Goal: Information Seeking & Learning: Check status

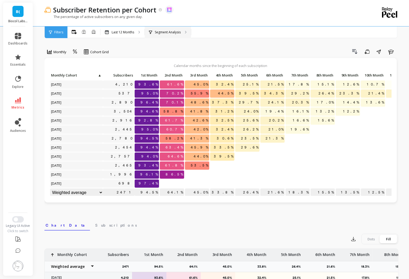
click at [166, 30] on p "Segment Analysis" at bounding box center [168, 32] width 26 height 4
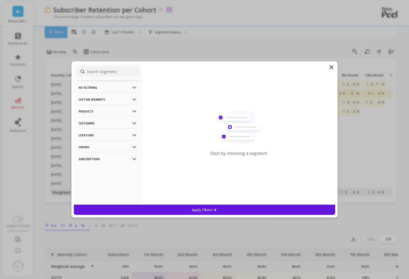
click at [98, 113] on p "Products" at bounding box center [108, 110] width 59 height 13
click at [98, 141] on div "SKUs" at bounding box center [107, 140] width 63 height 8
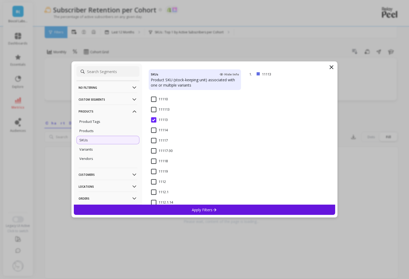
scroll to position [91, 0]
click at [160, 179] on input "1112" at bounding box center [158, 180] width 15 height 5
click at [194, 210] on p "Apply Filters" at bounding box center [204, 209] width 25 height 5
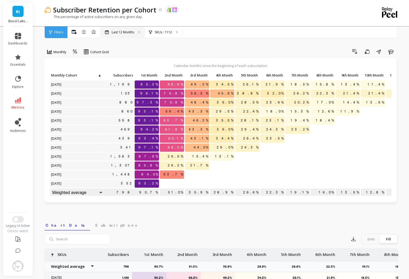
click at [136, 33] on div "Last 12 Months" at bounding box center [123, 32] width 44 height 12
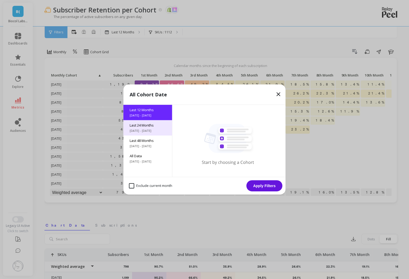
click at [145, 123] on span "Last 24 Months" at bounding box center [148, 125] width 36 height 5
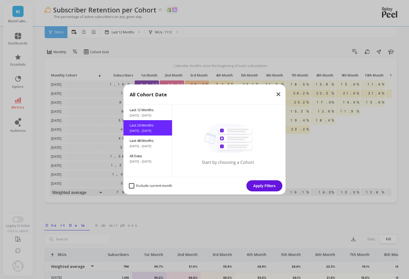
click at [136, 183] on month "Exclude current month" at bounding box center [150, 185] width 43 height 5
checkbox month "true"
click at [263, 183] on button "Apply Filters" at bounding box center [265, 185] width 36 height 11
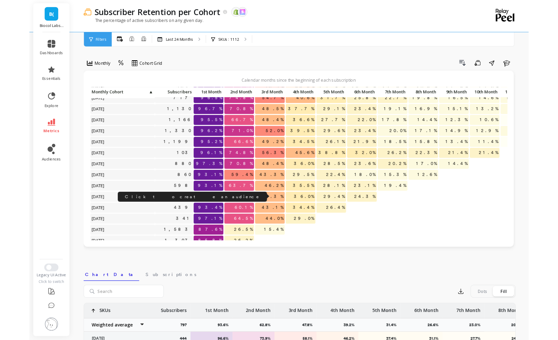
scroll to position [108, 0]
